Goal: Complete application form: Complete application form

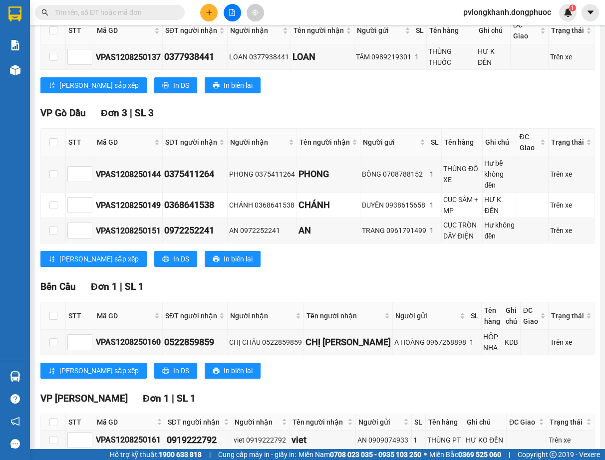
scroll to position [133, 0]
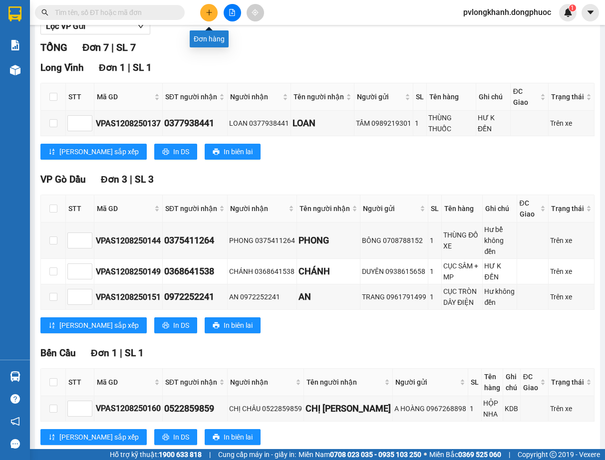
click at [203, 8] on button at bounding box center [208, 12] width 17 height 17
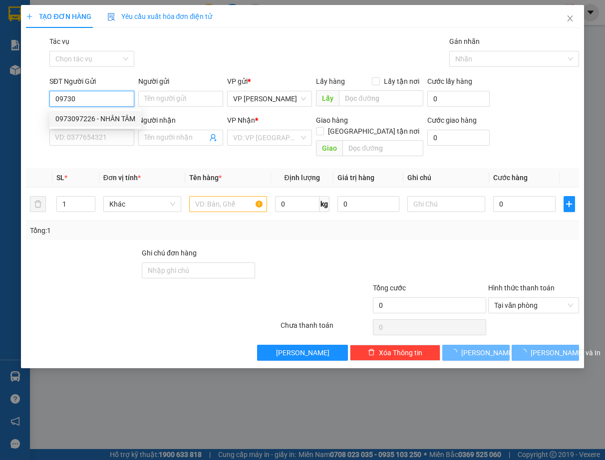
click at [100, 115] on div "0973097226 - NHÂN TÂM" at bounding box center [95, 118] width 80 height 11
type input "0973097226"
type input "NHÂN TÂM"
type input "0976810459"
type input "[PERSON_NAME]"
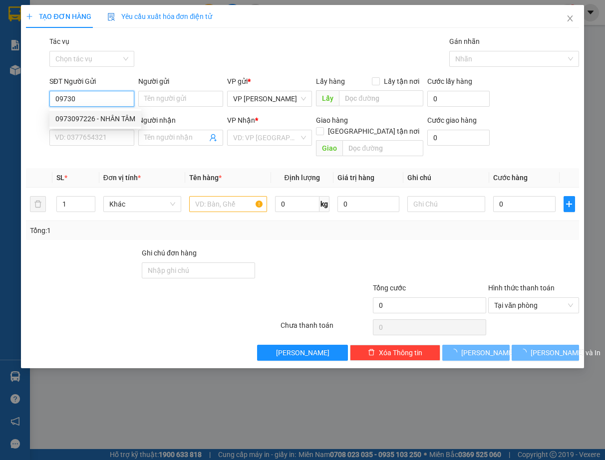
type input "Kdb"
type input "30.000"
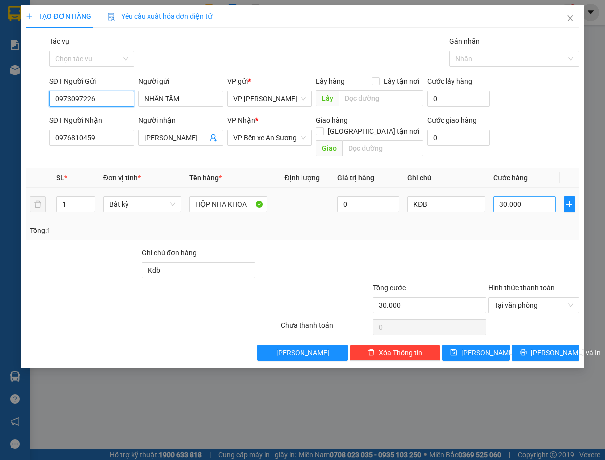
type input "0973097226"
click at [523, 196] on input "30.000" at bounding box center [524, 204] width 62 height 16
type input "0"
type input "2"
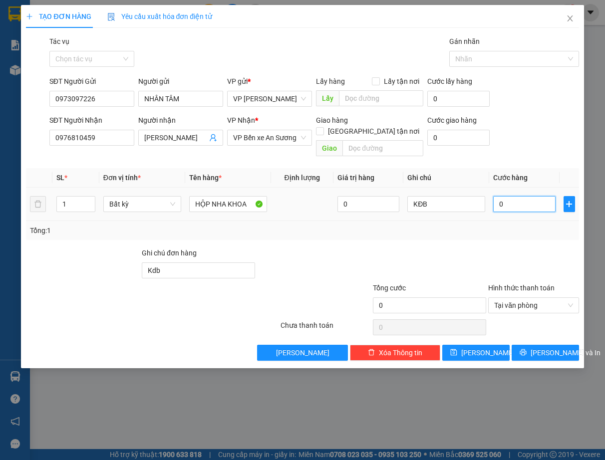
type input "02"
type input "25"
type input "025"
type input "25.000"
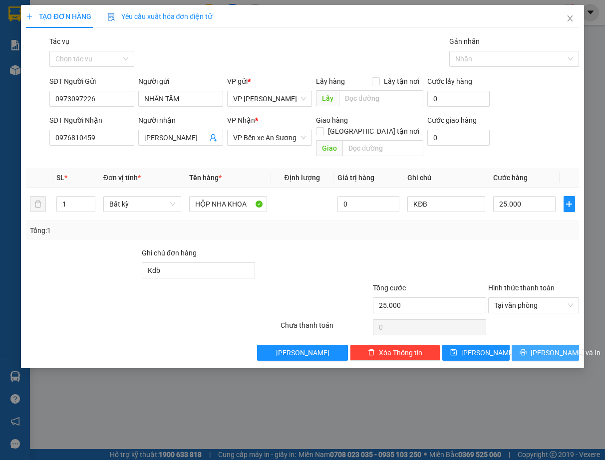
click at [553, 347] on span "[PERSON_NAME] và In" at bounding box center [565, 352] width 70 height 11
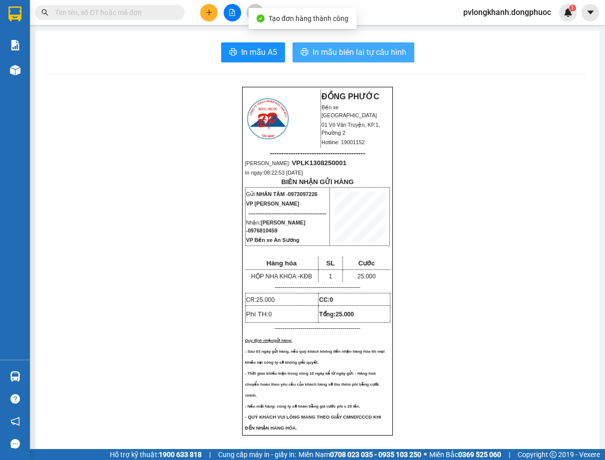
click at [318, 50] on span "In mẫu biên lai tự cấu hình" at bounding box center [359, 52] width 94 height 12
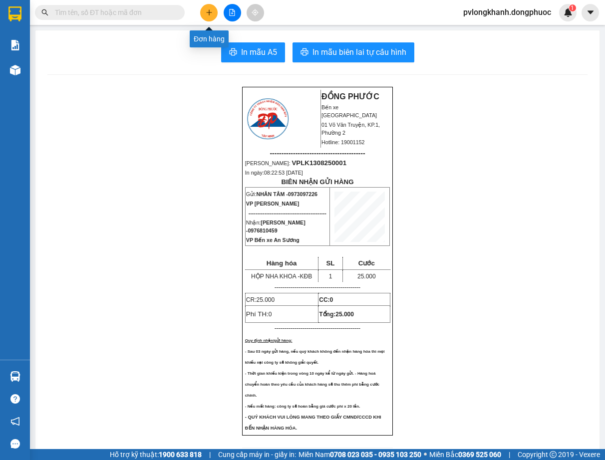
click at [209, 12] on icon "plus" at bounding box center [208, 12] width 5 height 0
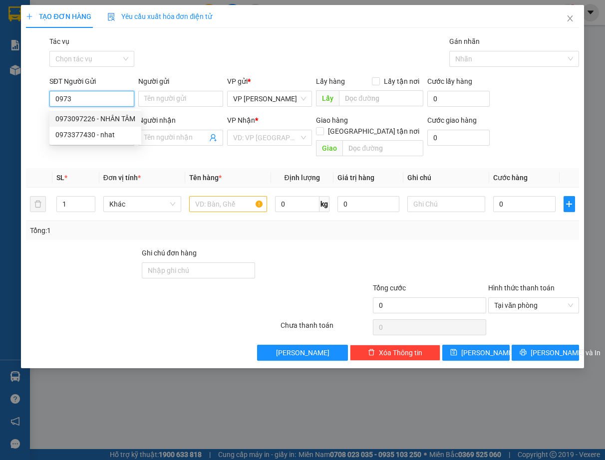
click at [102, 123] on div "0973097226 - NHÂN TÂM" at bounding box center [95, 118] width 80 height 11
type input "0973097226"
type input "NHÂN TÂM"
type input "0976810459"
type input "[PERSON_NAME]"
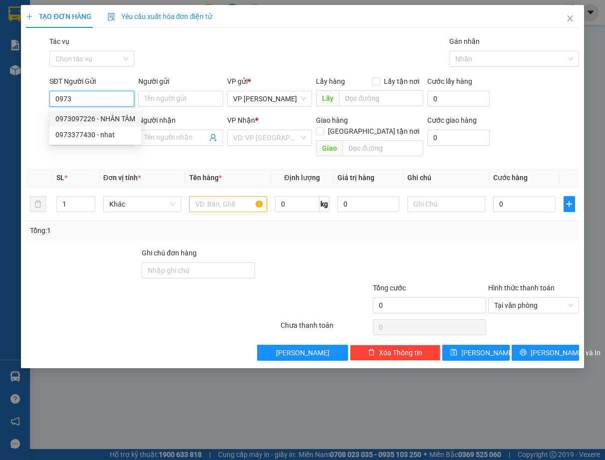
type input "Kdb"
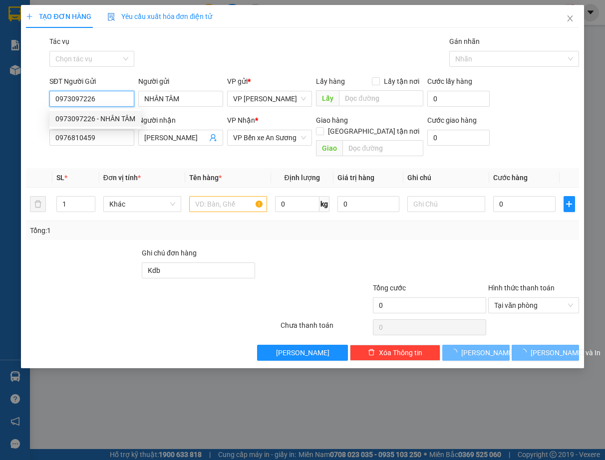
type input "25.000"
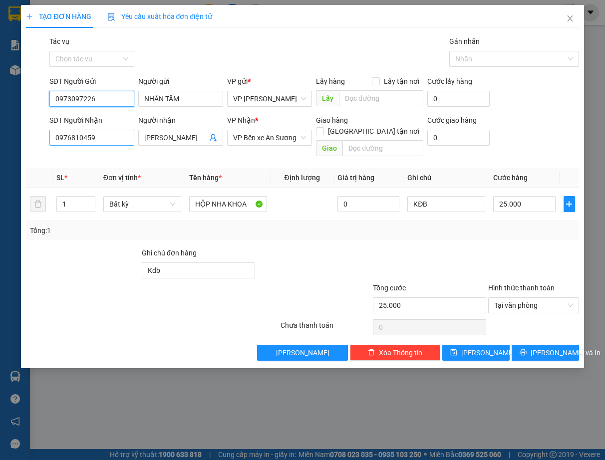
type input "0973097226"
click at [112, 139] on input "0976810459" at bounding box center [91, 138] width 85 height 16
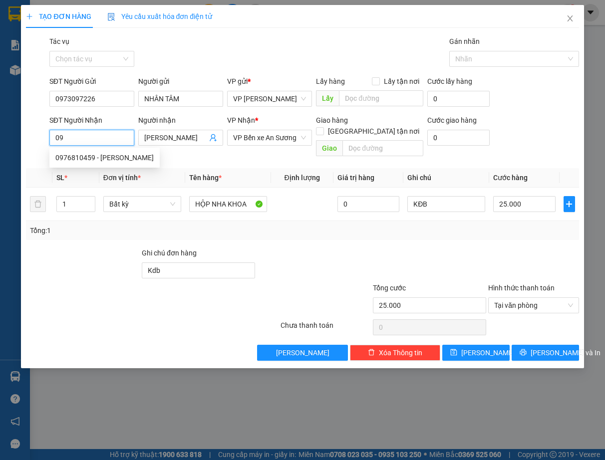
type input "0"
click at [124, 158] on div "0905776368 - LAB BAMBOO" at bounding box center [99, 157] width 89 height 11
type input "0905776368"
type input "LAB BAMBOO"
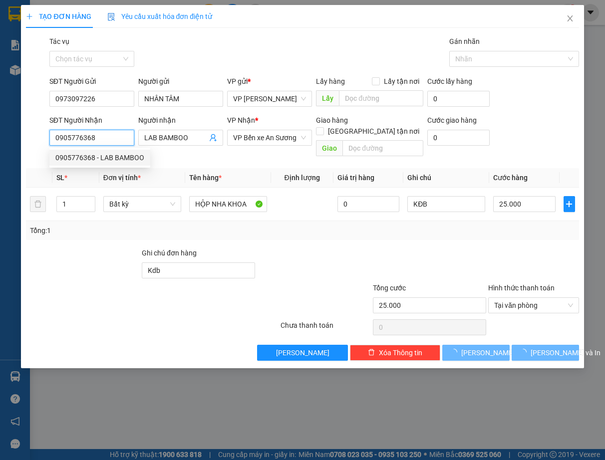
type input "30.000"
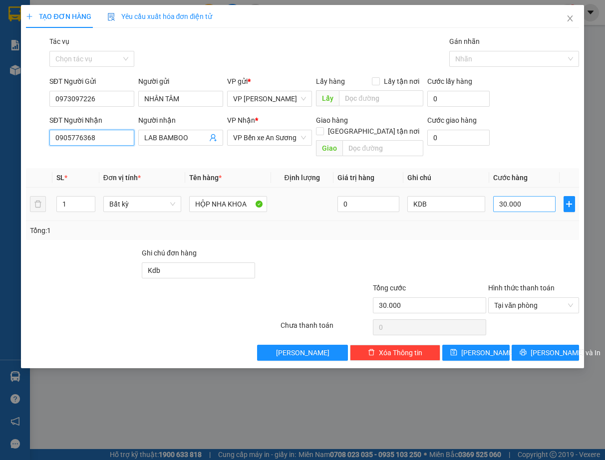
type input "0905776368"
click at [540, 196] on input "30.000" at bounding box center [524, 204] width 62 height 16
type input "0"
type input "2"
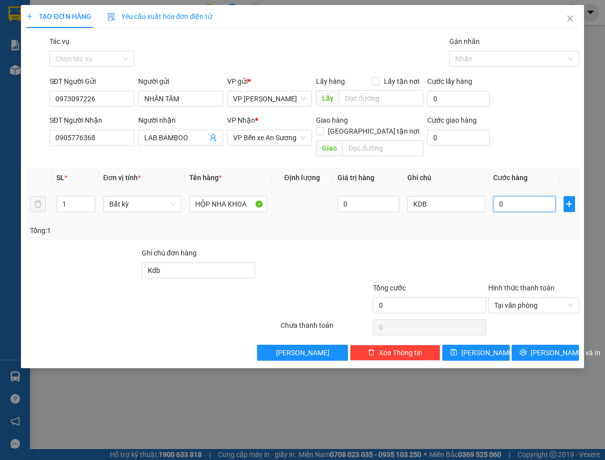
type input "02"
type input "25"
type input "025"
click at [544, 347] on span "[PERSON_NAME] và In" at bounding box center [565, 352] width 70 height 11
type input "25.000"
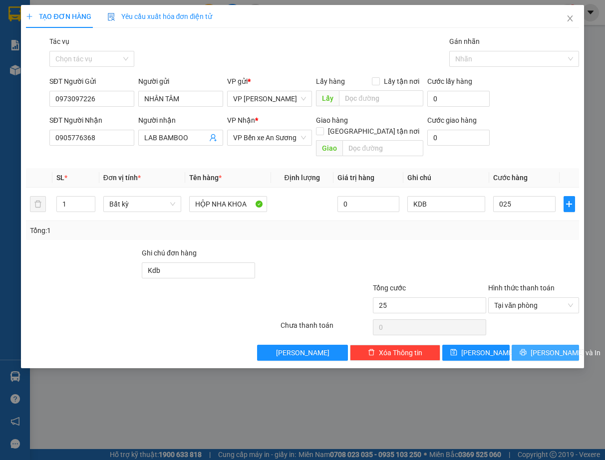
type input "25.000"
click at [544, 347] on span "[PERSON_NAME] và In" at bounding box center [565, 352] width 70 height 11
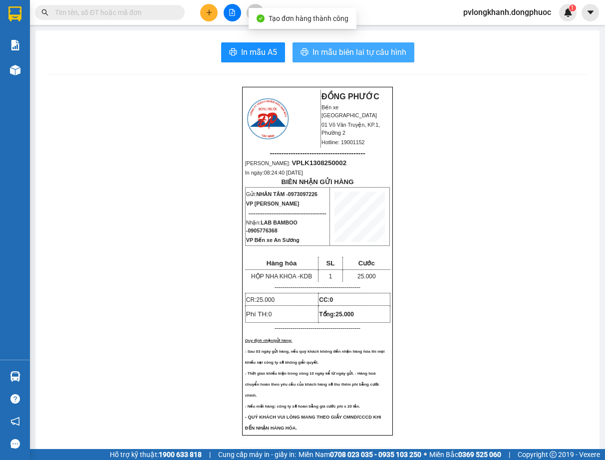
click at [349, 56] on span "In mẫu biên lai tự cấu hình" at bounding box center [359, 52] width 94 height 12
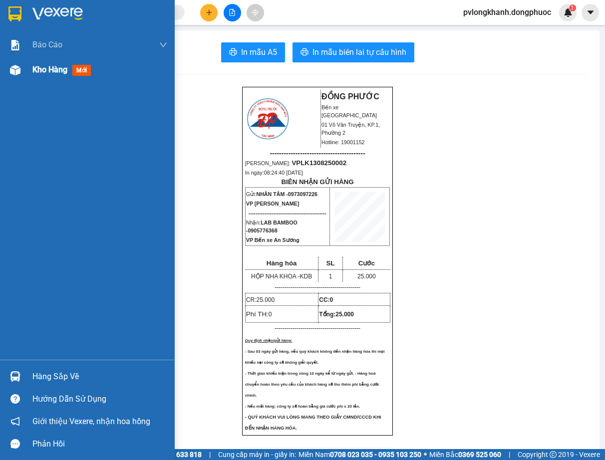
click at [48, 67] on span "Kho hàng" at bounding box center [49, 69] width 35 height 9
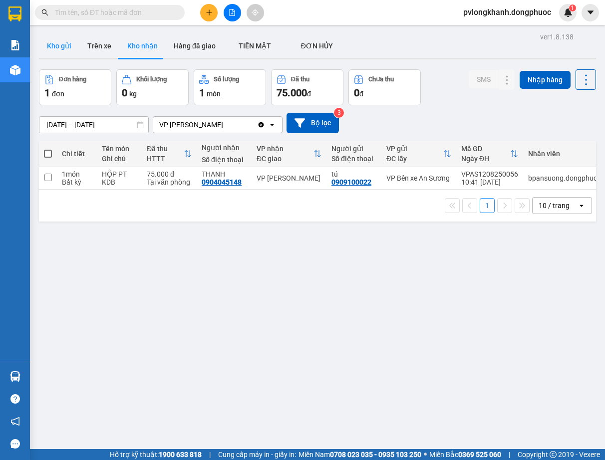
click at [63, 48] on button "Kho gửi" at bounding box center [59, 46] width 40 height 24
